Goal: Task Accomplishment & Management: Use online tool/utility

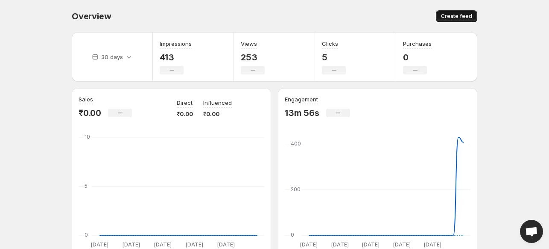
click at [444, 19] on span "Create feed" at bounding box center [456, 16] width 31 height 7
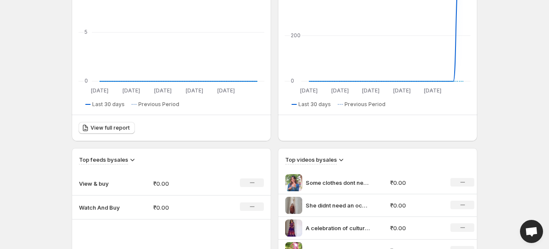
scroll to position [106, 0]
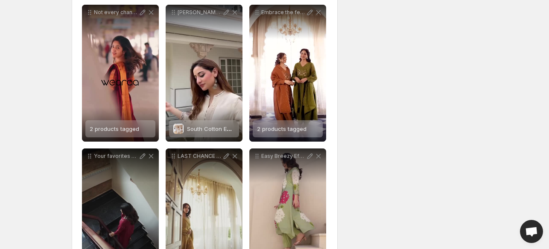
scroll to position [897, 0]
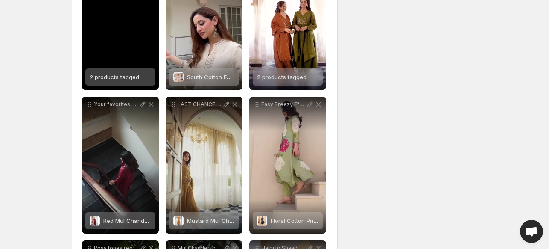
drag, startPoint x: 115, startPoint y: 78, endPoint x: 106, endPoint y: 82, distance: 9.8
click at [106, 82] on div "2 products tagged" at bounding box center [115, 76] width 50 height 17
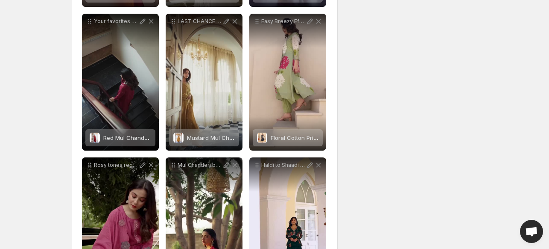
scroll to position [1068, 0]
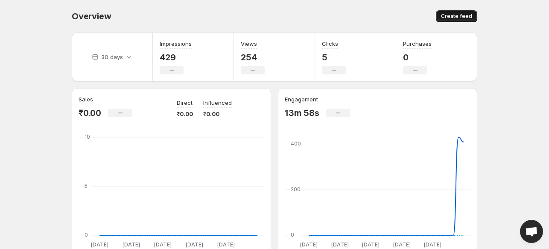
click at [450, 16] on span "Create feed" at bounding box center [456, 16] width 31 height 7
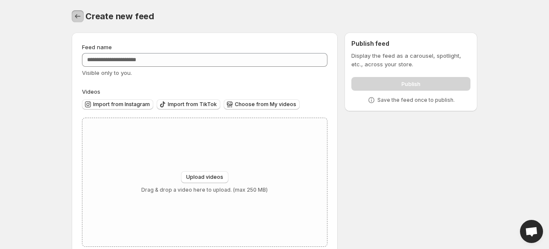
click at [77, 17] on icon "Settings" at bounding box center [77, 16] width 9 height 9
